Goal: Entertainment & Leisure: Consume media (video, audio)

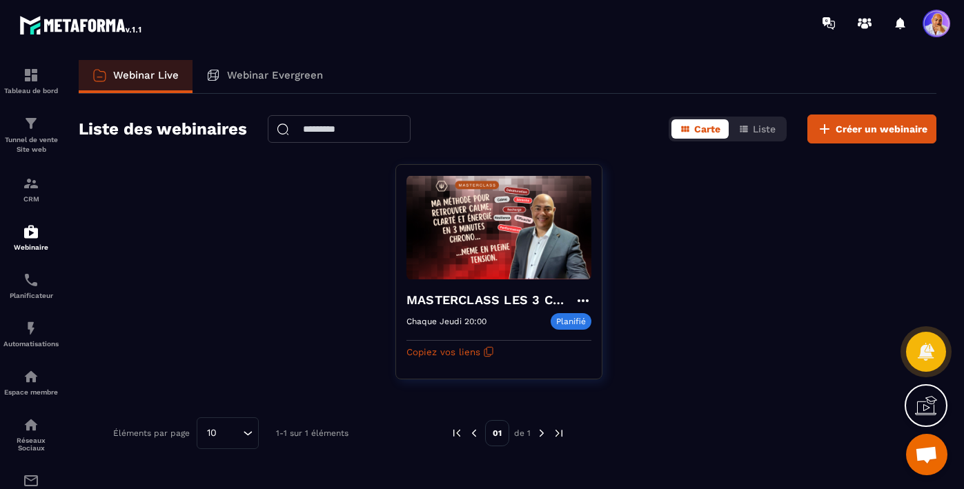
scroll to position [14030, 0]
